Goal: Task Accomplishment & Management: Manage account settings

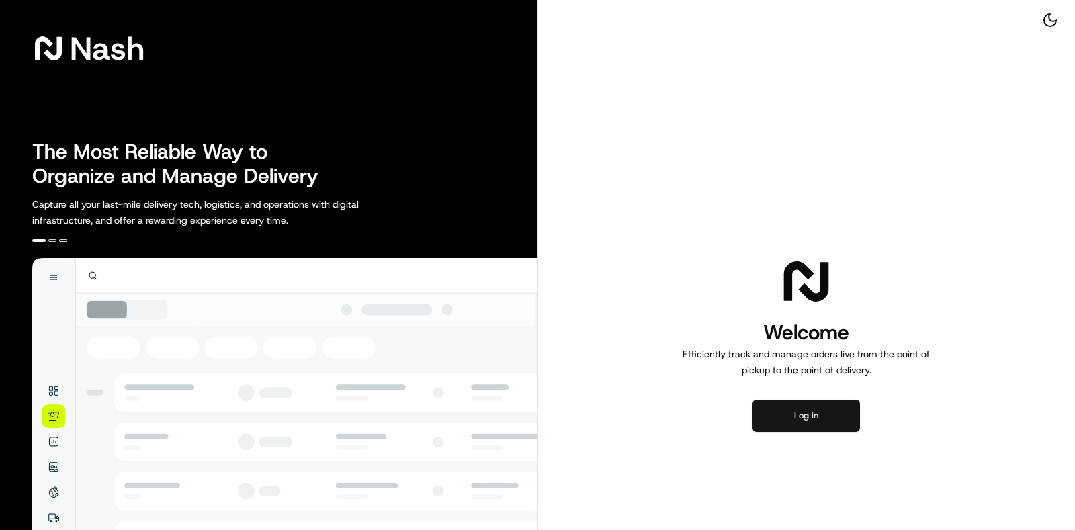
click at [808, 413] on button "Log in" at bounding box center [805, 416] width 107 height 32
